Goal: Task Accomplishment & Management: Manage account settings

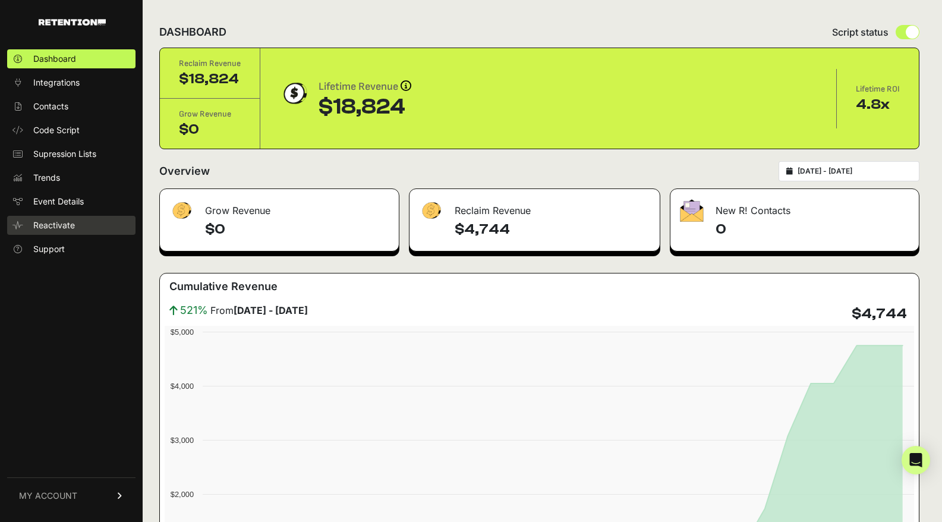
click at [52, 224] on span "Reactivate" at bounding box center [54, 225] width 42 height 12
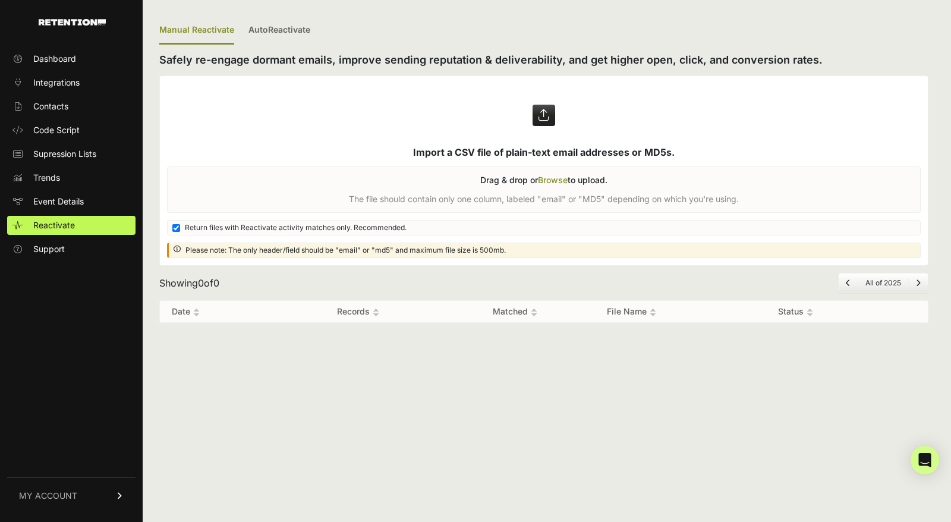
click at [67, 498] on span "MY ACCOUNT" at bounding box center [48, 496] width 58 height 12
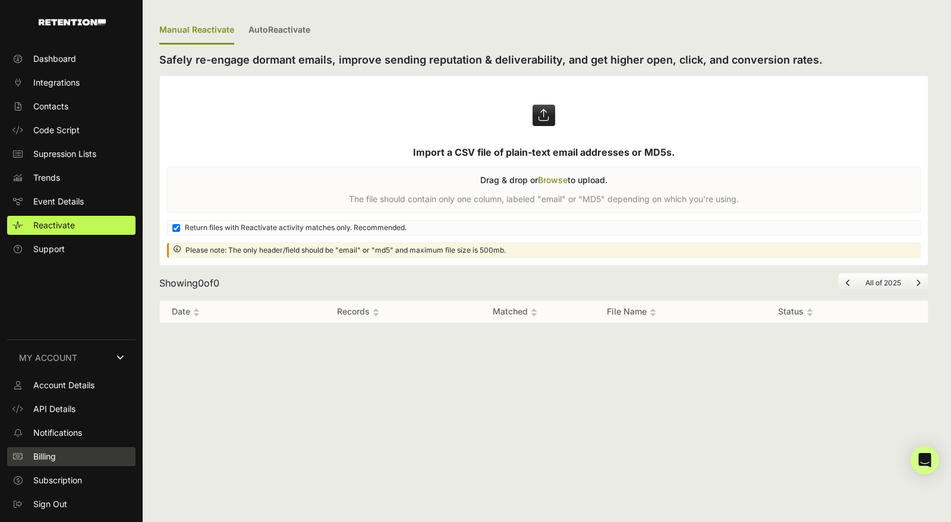
click at [75, 461] on link "Billing" at bounding box center [71, 456] width 128 height 19
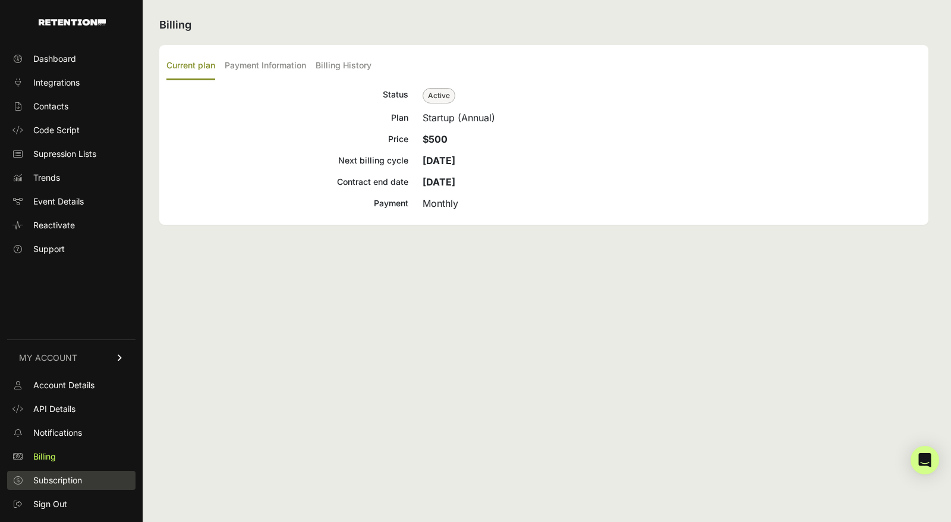
click at [76, 482] on span "Subscription" at bounding box center [57, 481] width 49 height 12
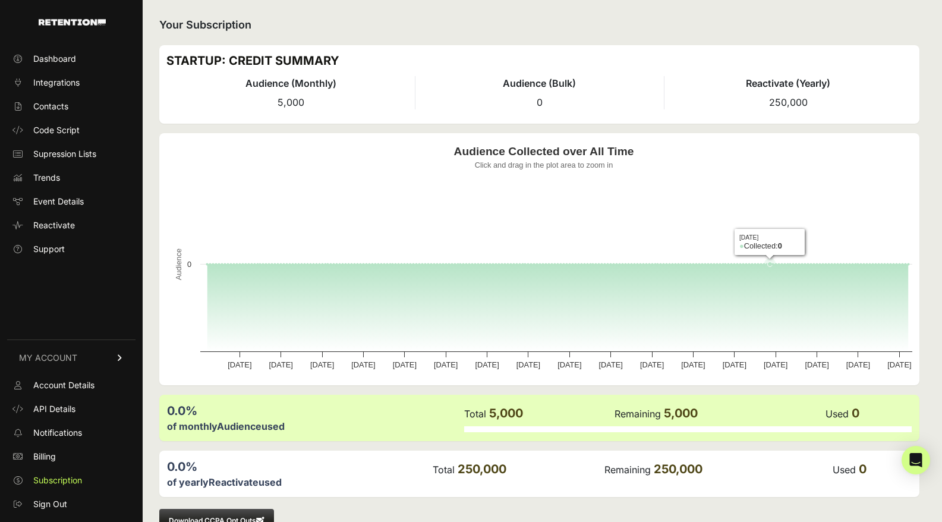
scroll to position [32, 0]
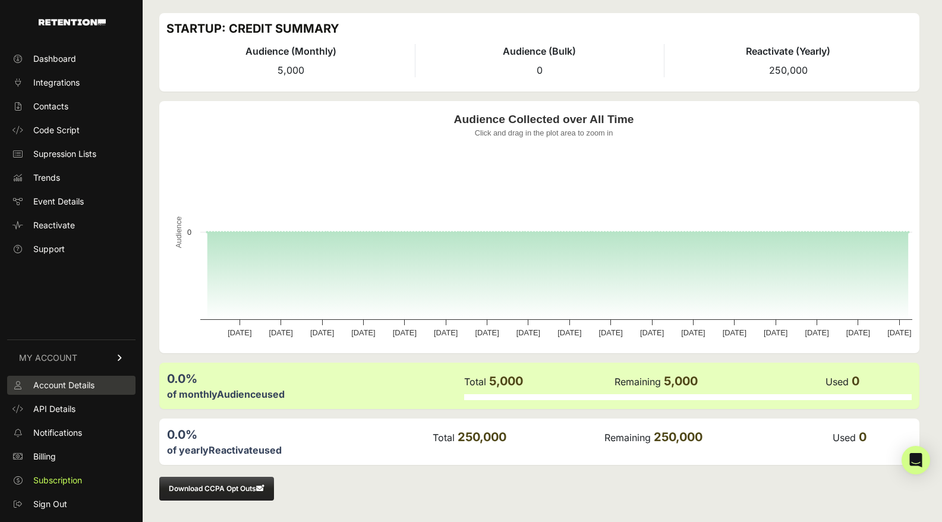
click at [78, 386] on span "Account Details" at bounding box center [63, 385] width 61 height 12
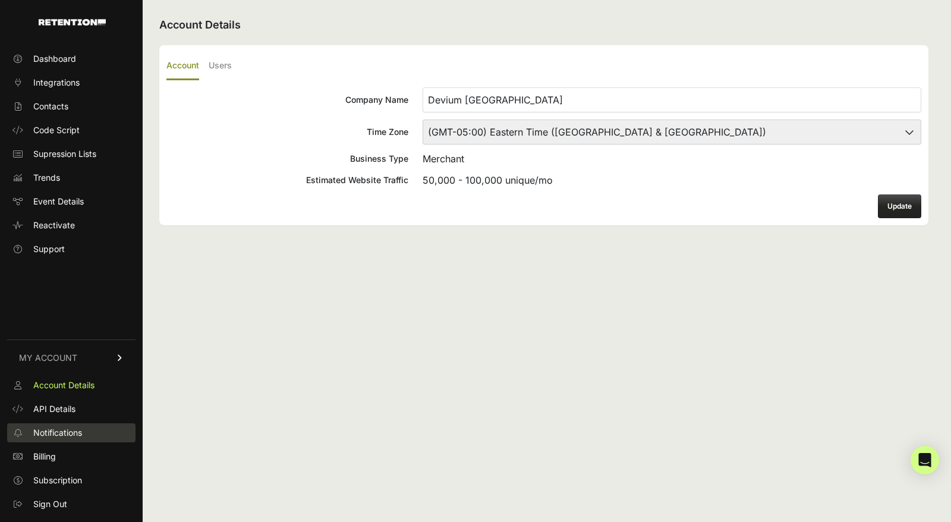
click at [70, 436] on span "Notifications" at bounding box center [57, 433] width 49 height 12
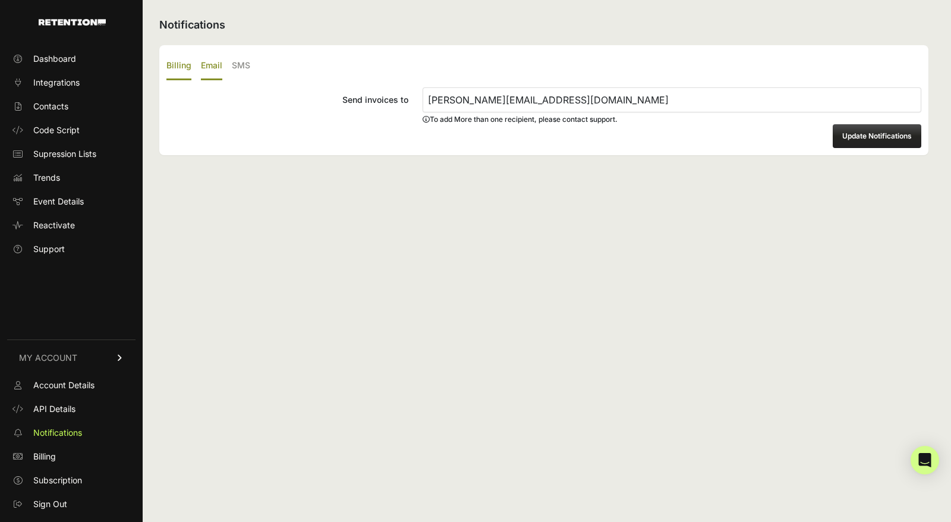
click at [212, 67] on label "Email" at bounding box center [211, 66] width 21 height 28
click at [0, 0] on input "Email" at bounding box center [0, 0] width 0 height 0
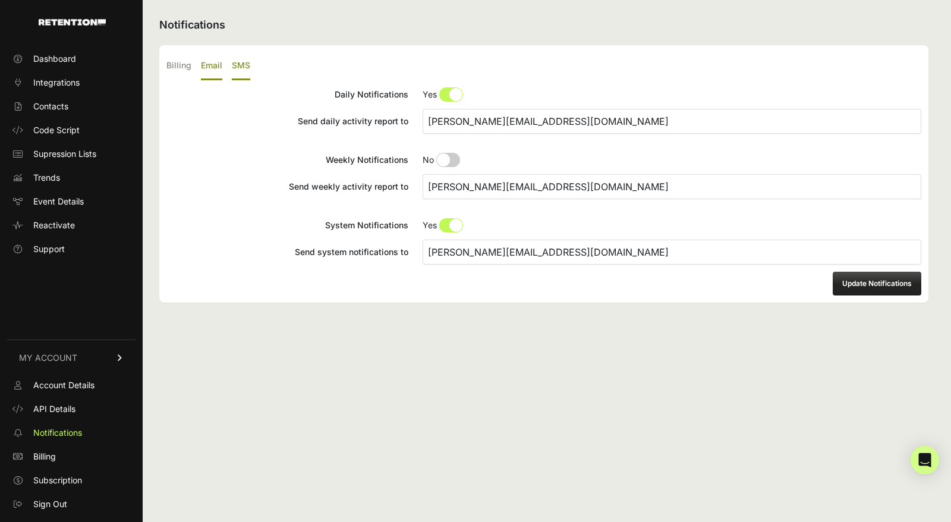
click at [247, 65] on label "SMS" at bounding box center [241, 66] width 18 height 28
click at [0, 0] on input "SMS" at bounding box center [0, 0] width 0 height 0
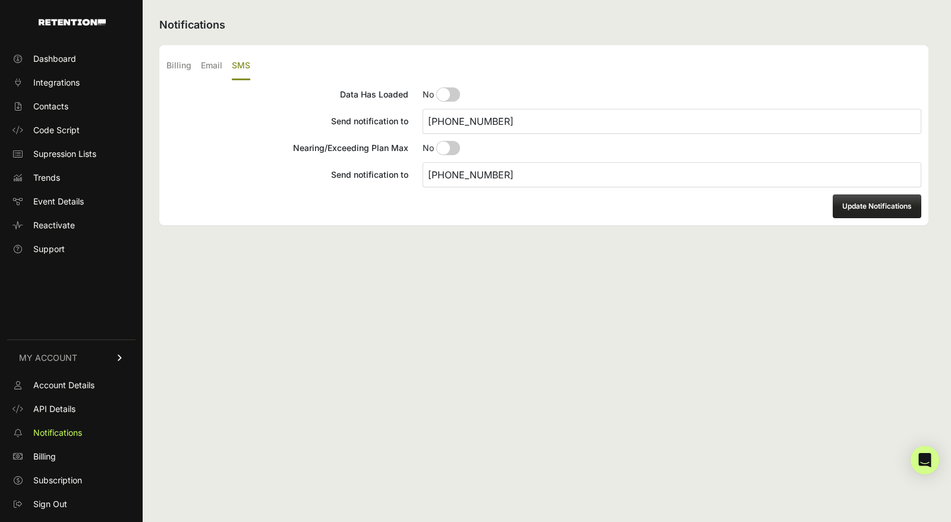
drag, startPoint x: 522, startPoint y: 176, endPoint x: 386, endPoint y: 165, distance: 136.6
click at [386, 165] on label "Send notification to [PHONE_NUMBER]" at bounding box center [543, 174] width 755 height 25
click at [502, 120] on input "[PHONE_NUMBER]" at bounding box center [672, 121] width 499 height 25
click at [215, 67] on label "Email" at bounding box center [211, 66] width 21 height 28
click at [0, 0] on input "Email" at bounding box center [0, 0] width 0 height 0
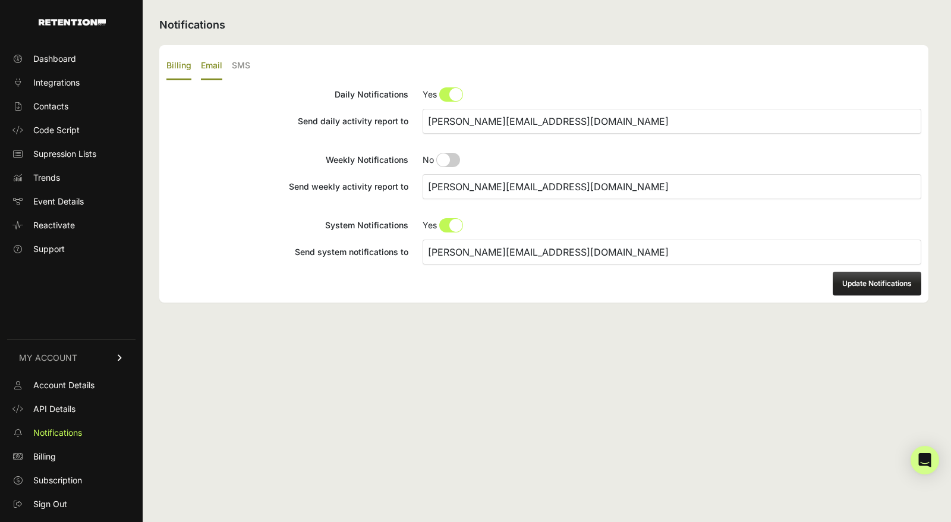
click at [180, 66] on label "Billing" at bounding box center [178, 66] width 25 height 28
click at [0, 0] on input "Billing" at bounding box center [0, 0] width 0 height 0
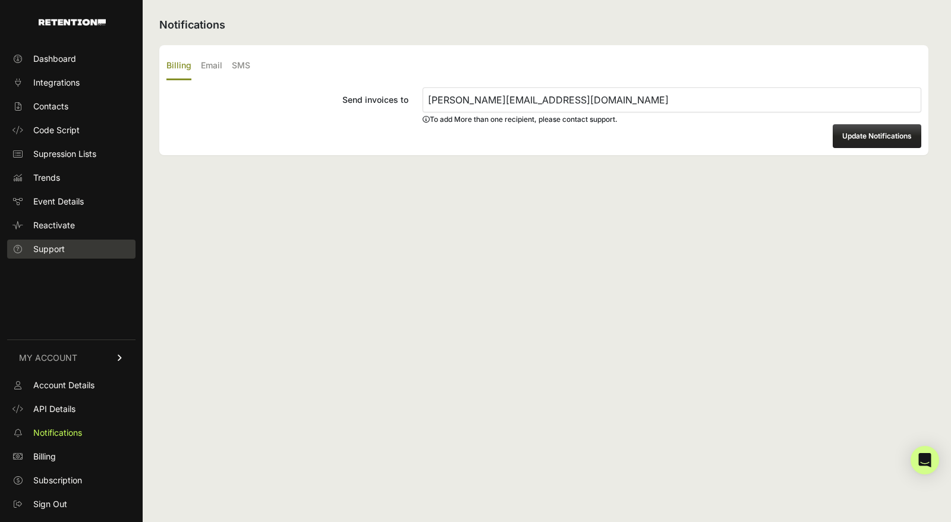
click at [55, 251] on span "Support" at bounding box center [49, 249] width 32 height 12
